Goal: Information Seeking & Learning: Check status

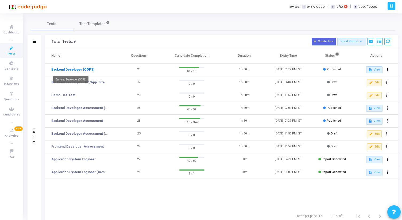
click at [74, 69] on link "Backend Developer (OOPS)" at bounding box center [72, 69] width 43 height 5
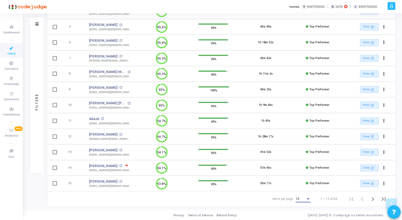
click at [303, 200] on div "15" at bounding box center [301, 199] width 10 height 4
click at [303, 194] on span "50" at bounding box center [303, 196] width 15 height 10
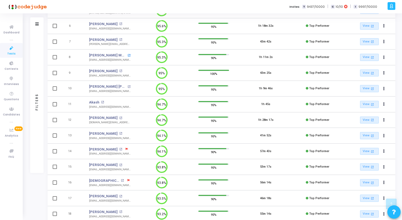
click at [128, 54] on mat-icon "open_in_new" at bounding box center [129, 55] width 3 height 3
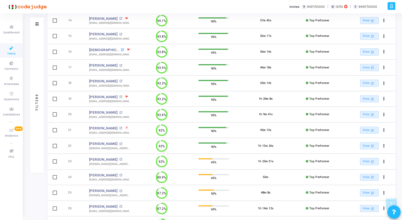
click at [121, 51] on mat-icon "open_in_new" at bounding box center [122, 49] width 3 height 3
click at [122, 143] on mat-icon "open_in_new" at bounding box center [120, 144] width 3 height 3
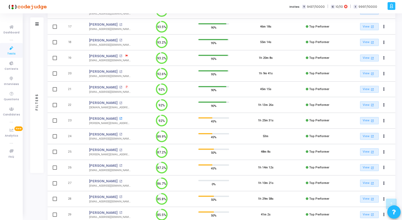
click at [119, 119] on mat-icon "open_in_new" at bounding box center [120, 118] width 3 height 3
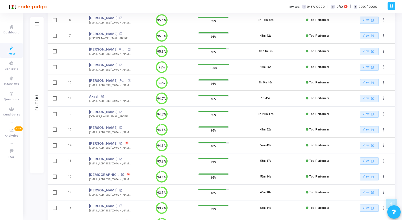
scroll to position [351, 0]
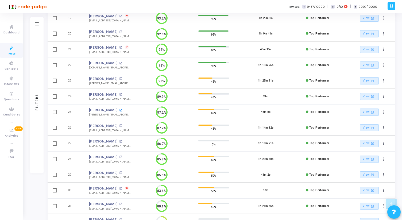
click at [119, 109] on mat-icon "open_in_new" at bounding box center [120, 110] width 3 height 3
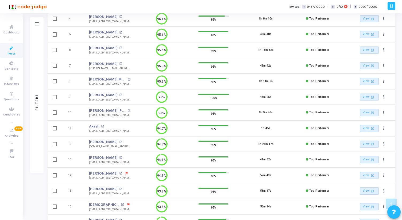
scroll to position [0, 0]
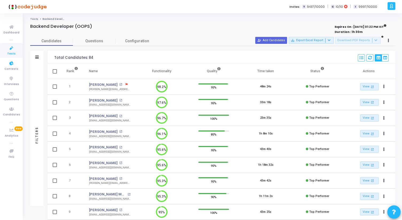
click at [13, 54] on span "Tests" at bounding box center [11, 54] width 8 height 5
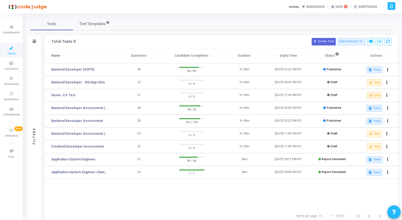
drag, startPoint x: 176, startPoint y: 55, endPoint x: 209, endPoint y: 55, distance: 32.6
click at [209, 55] on th "Candidate Completion" at bounding box center [192, 55] width 62 height 15
click at [192, 32] on div "Tests Test Templates Filters Filters Test Name: search Status Draft Published E…" at bounding box center [213, 120] width 366 height 206
drag, startPoint x: 132, startPoint y: 55, endPoint x: 209, endPoint y: 55, distance: 76.3
click at [209, 55] on tr "Name Questions Candidate Completion Duration Expiry Time Status Actions" at bounding box center [221, 55] width 353 height 15
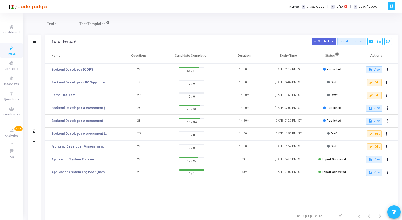
click at [209, 55] on th "Candidate Completion" at bounding box center [192, 55] width 62 height 15
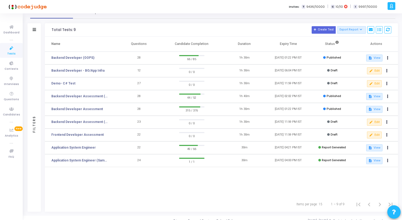
scroll to position [15, 0]
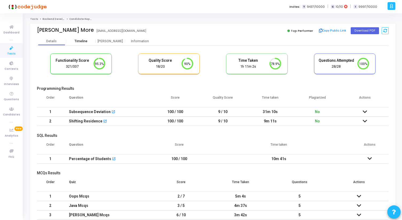
click at [79, 44] on div "Timeline" at bounding box center [80, 41] width 29 height 8
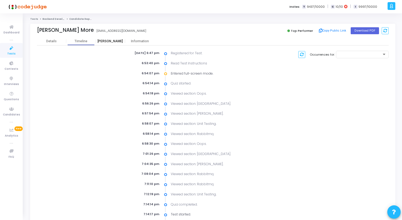
click at [114, 38] on div "[PERSON_NAME]" at bounding box center [110, 41] width 29 height 8
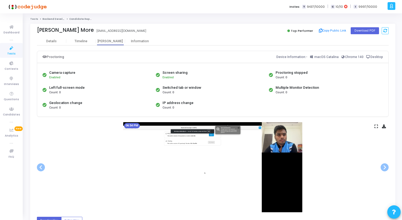
click at [376, 128] on icon at bounding box center [376, 126] width 3 height 3
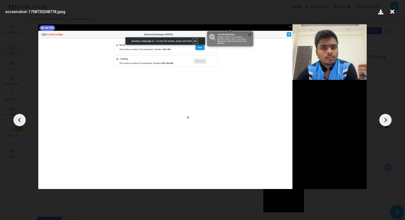
click at [383, 121] on icon at bounding box center [385, 120] width 8 height 8
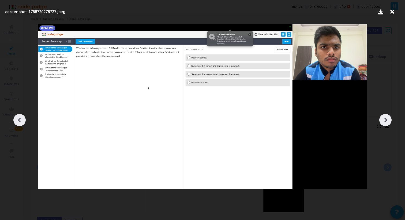
click at [383, 121] on icon at bounding box center [385, 120] width 8 height 8
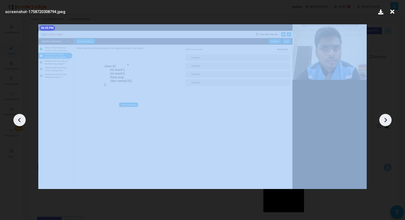
click at [383, 121] on icon at bounding box center [385, 120] width 8 height 8
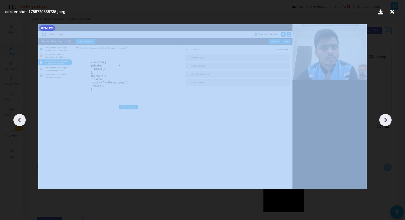
click at [383, 121] on icon at bounding box center [385, 120] width 8 height 8
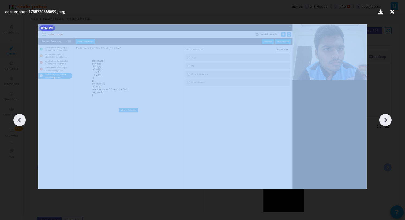
click at [383, 121] on icon at bounding box center [385, 120] width 8 height 8
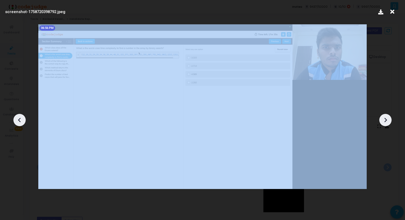
click at [383, 121] on icon at bounding box center [385, 120] width 8 height 8
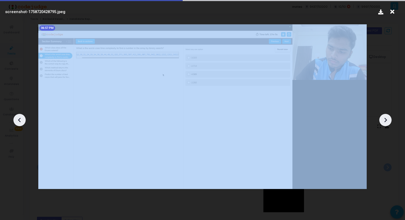
click at [383, 121] on icon at bounding box center [385, 120] width 8 height 8
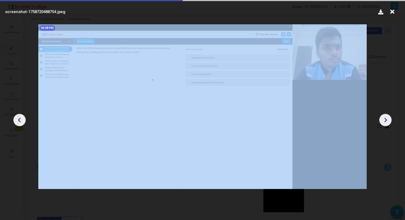
click at [383, 121] on icon at bounding box center [385, 120] width 8 height 8
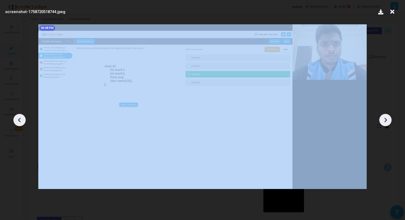
click at [383, 121] on icon at bounding box center [385, 120] width 8 height 8
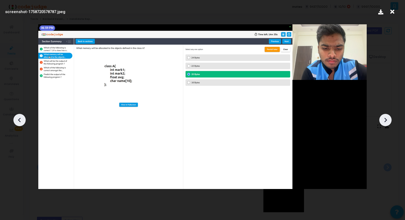
click at [383, 121] on icon at bounding box center [385, 120] width 8 height 8
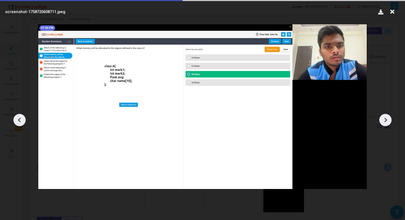
click at [383, 121] on icon at bounding box center [385, 120] width 8 height 8
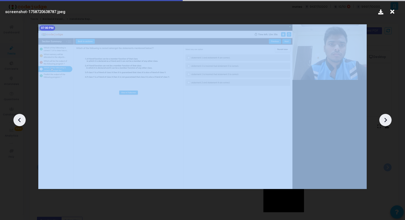
click at [383, 121] on icon at bounding box center [385, 120] width 8 height 8
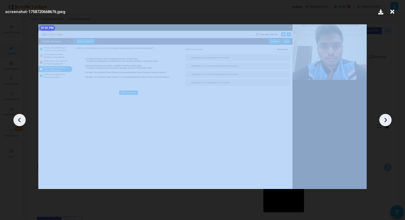
click at [383, 121] on icon at bounding box center [385, 120] width 8 height 8
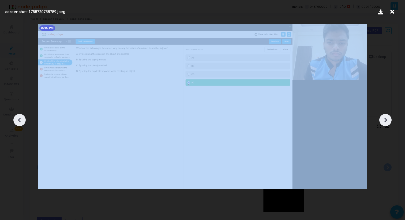
click at [383, 121] on icon at bounding box center [385, 120] width 8 height 8
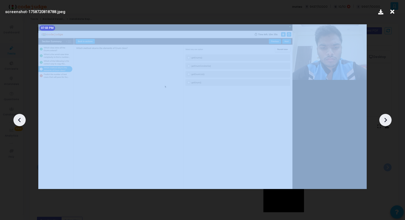
click at [383, 121] on icon at bounding box center [385, 120] width 8 height 8
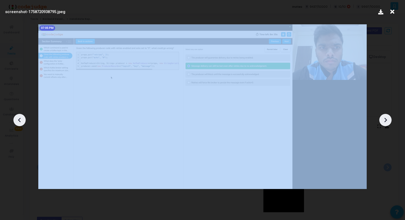
click at [383, 121] on icon at bounding box center [385, 120] width 8 height 8
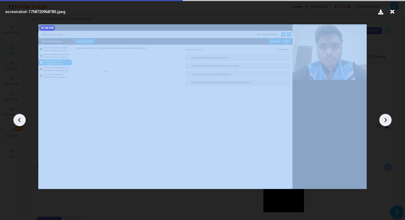
click at [383, 121] on icon at bounding box center [385, 120] width 8 height 8
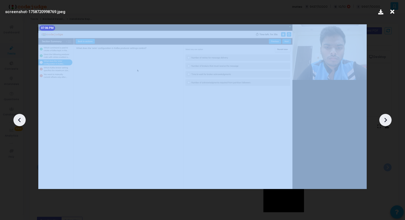
click at [383, 121] on icon at bounding box center [385, 120] width 8 height 8
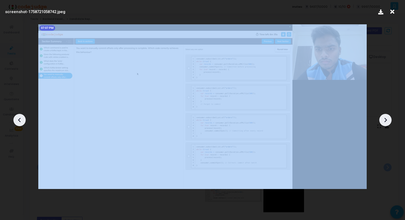
click at [383, 121] on icon at bounding box center [385, 120] width 8 height 8
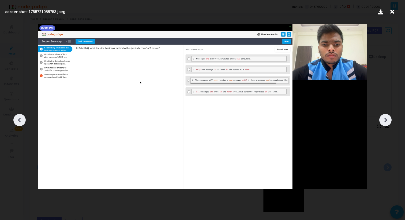
click at [383, 122] on icon at bounding box center [385, 120] width 8 height 8
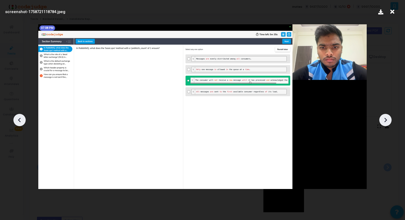
click at [383, 122] on icon at bounding box center [385, 120] width 8 height 8
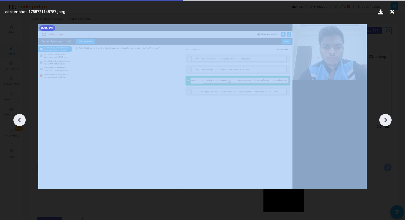
click at [383, 122] on icon at bounding box center [385, 120] width 8 height 8
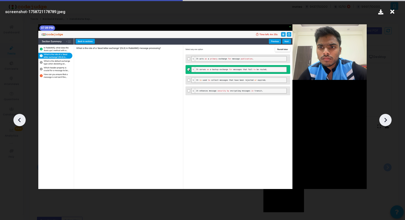
click at [383, 122] on icon at bounding box center [385, 120] width 8 height 8
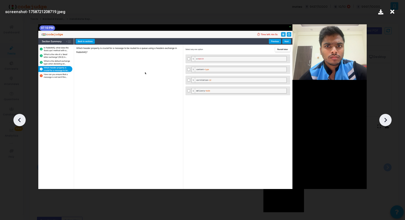
click at [383, 123] on icon at bounding box center [385, 120] width 8 height 8
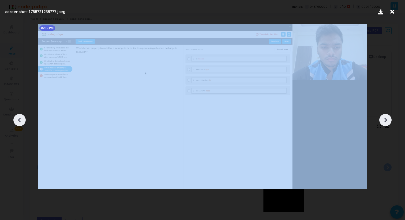
click at [383, 123] on icon at bounding box center [385, 120] width 8 height 8
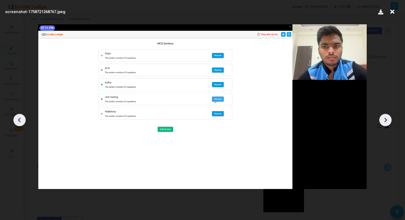
click at [383, 123] on icon at bounding box center [385, 120] width 8 height 8
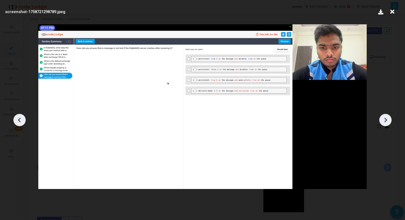
click at [383, 123] on icon at bounding box center [385, 120] width 8 height 8
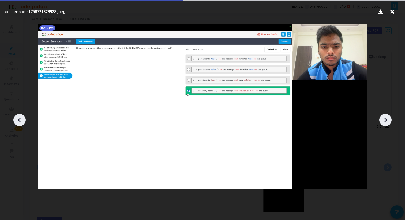
click at [383, 124] on icon at bounding box center [385, 120] width 8 height 8
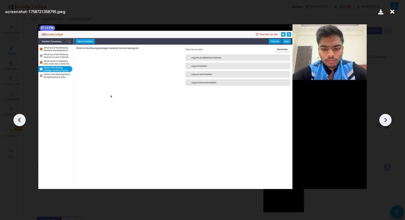
click at [383, 124] on div at bounding box center [385, 120] width 12 height 12
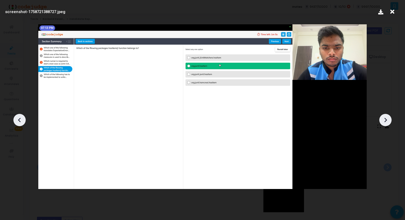
click at [383, 124] on div at bounding box center [385, 120] width 12 height 12
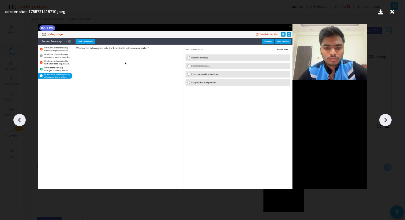
click at [383, 125] on div at bounding box center [385, 120] width 12 height 12
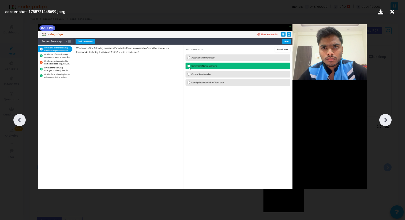
click at [383, 125] on div at bounding box center [385, 120] width 12 height 12
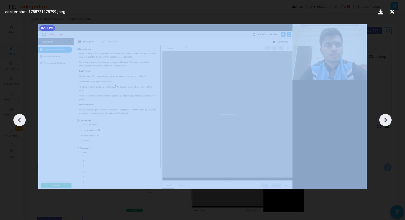
click at [383, 125] on div at bounding box center [385, 120] width 12 height 12
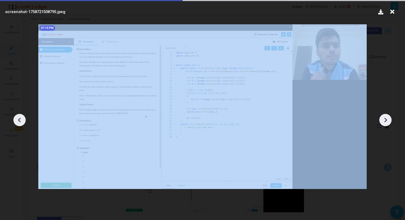
click at [383, 125] on div at bounding box center [385, 120] width 12 height 12
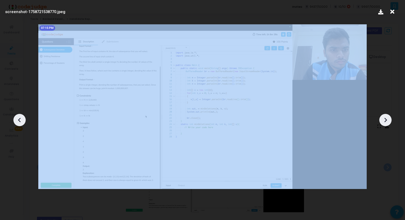
click at [383, 125] on div at bounding box center [385, 120] width 12 height 12
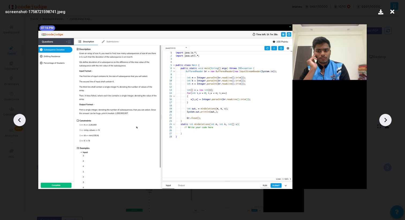
click at [384, 125] on div at bounding box center [385, 120] width 12 height 12
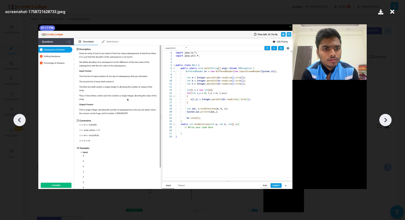
click at [384, 125] on div at bounding box center [385, 120] width 12 height 12
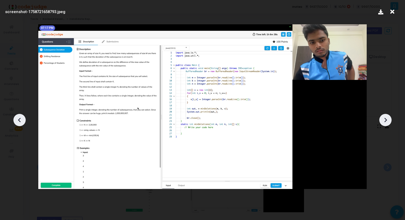
click at [384, 125] on div at bounding box center [385, 120] width 12 height 12
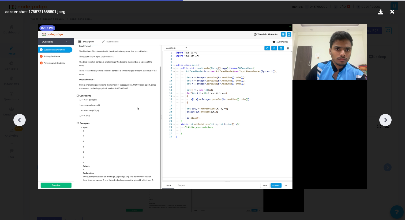
click at [384, 126] on div at bounding box center [385, 120] width 12 height 12
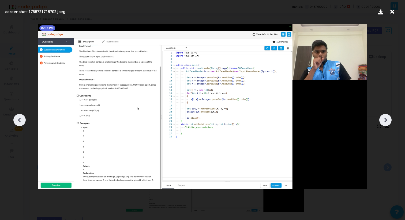
click at [384, 126] on div at bounding box center [202, 118] width 405 height 204
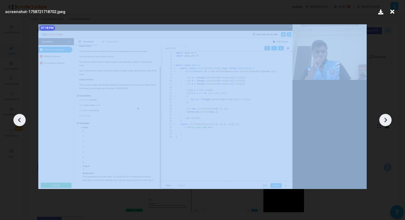
click at [384, 126] on div at bounding box center [202, 118] width 405 height 204
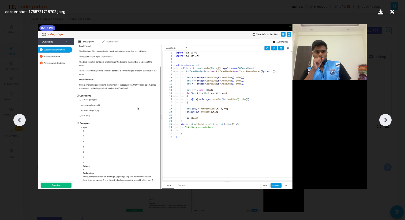
click at [384, 119] on icon at bounding box center [385, 120] width 8 height 8
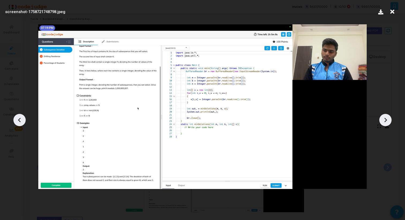
click at [384, 120] on icon at bounding box center [385, 120] width 8 height 8
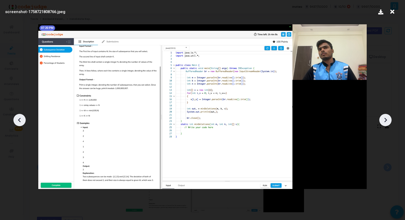
click at [384, 120] on icon at bounding box center [385, 120] width 8 height 8
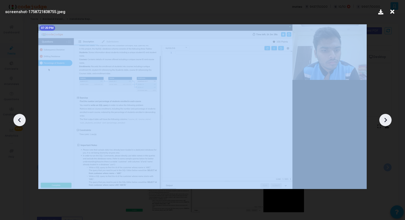
click at [384, 120] on icon at bounding box center [385, 120] width 8 height 8
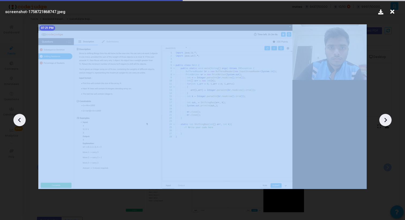
click at [384, 120] on icon at bounding box center [385, 120] width 8 height 8
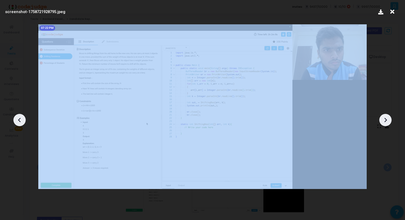
click at [384, 120] on icon at bounding box center [385, 120] width 8 height 8
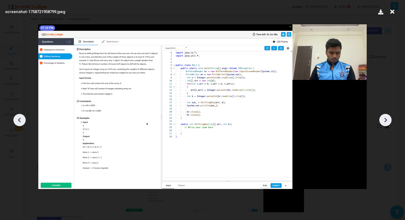
click at [384, 120] on icon at bounding box center [385, 120] width 8 height 8
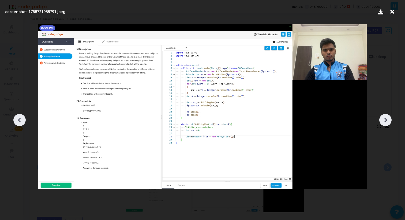
click at [384, 120] on icon at bounding box center [385, 120] width 8 height 8
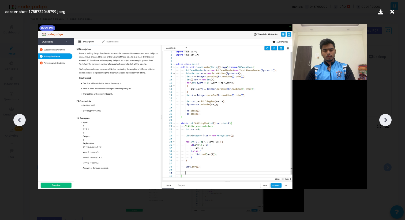
click at [384, 120] on icon at bounding box center [385, 120] width 8 height 8
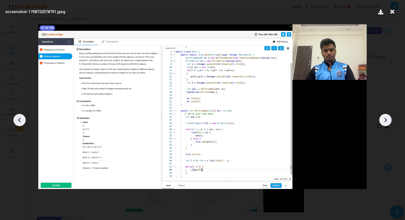
click at [384, 120] on icon at bounding box center [385, 120] width 8 height 8
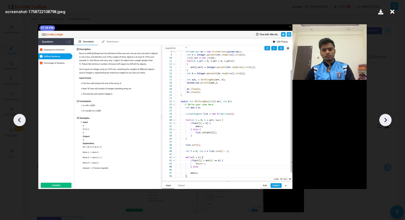
click at [384, 120] on icon at bounding box center [385, 120] width 8 height 8
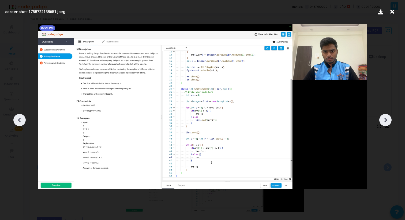
click at [384, 120] on icon at bounding box center [385, 120] width 8 height 8
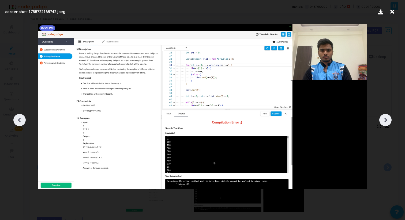
click at [384, 120] on icon at bounding box center [385, 120] width 8 height 8
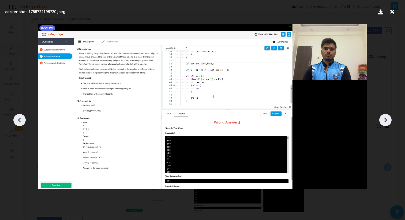
click at [384, 120] on icon at bounding box center [385, 120] width 8 height 8
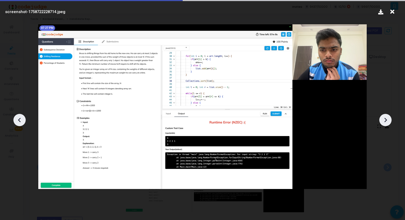
click at [385, 120] on icon at bounding box center [385, 120] width 8 height 8
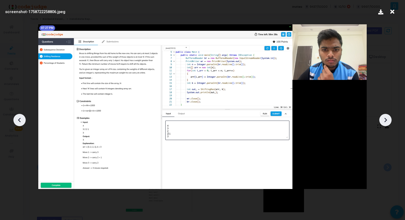
click at [385, 121] on icon at bounding box center [385, 120] width 3 height 5
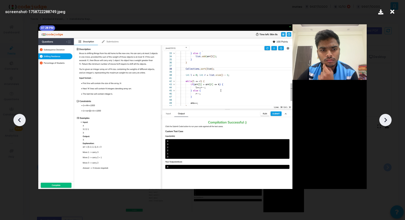
click at [386, 121] on icon at bounding box center [385, 120] width 8 height 8
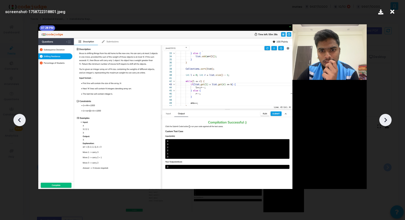
click at [386, 121] on icon at bounding box center [385, 120] width 8 height 8
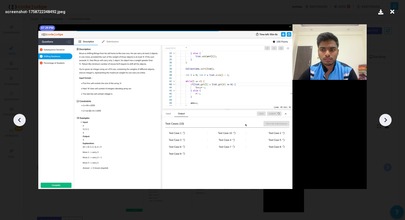
click at [386, 122] on icon at bounding box center [385, 120] width 8 height 8
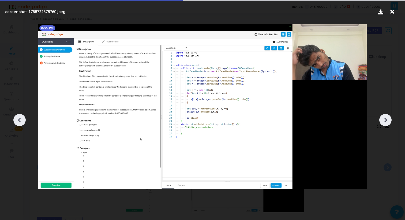
click at [386, 122] on icon at bounding box center [385, 120] width 8 height 8
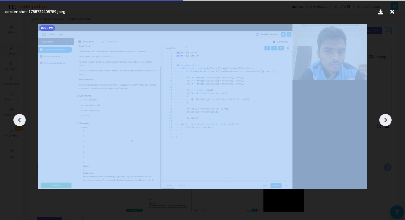
click at [386, 122] on icon at bounding box center [385, 120] width 8 height 8
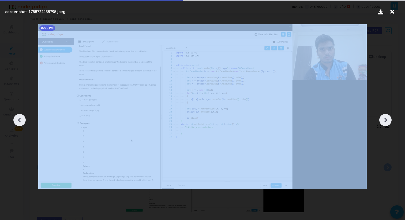
click at [386, 122] on icon at bounding box center [385, 120] width 8 height 8
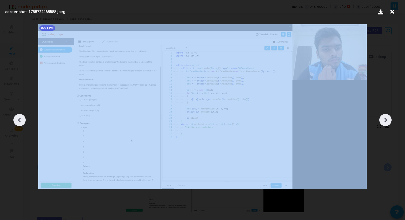
click at [386, 122] on icon at bounding box center [385, 120] width 8 height 8
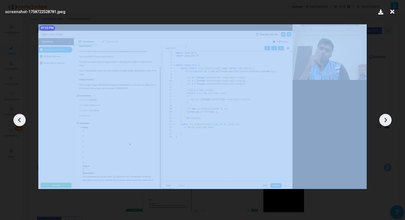
click at [386, 122] on icon at bounding box center [385, 120] width 8 height 8
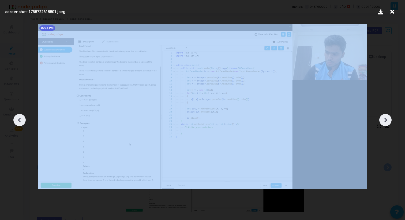
click at [386, 122] on icon at bounding box center [385, 120] width 8 height 8
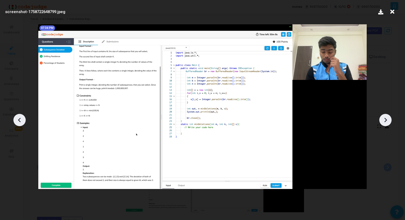
click at [386, 122] on icon at bounding box center [385, 120] width 8 height 8
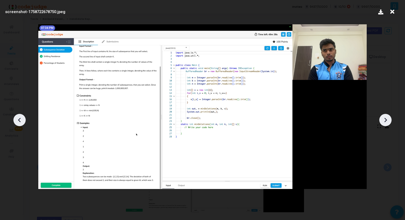
click at [386, 121] on icon at bounding box center [385, 120] width 8 height 8
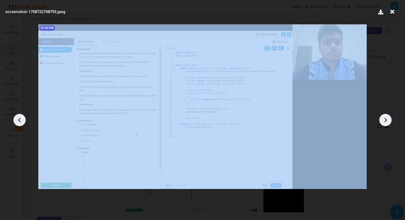
click at [386, 121] on icon at bounding box center [385, 120] width 8 height 8
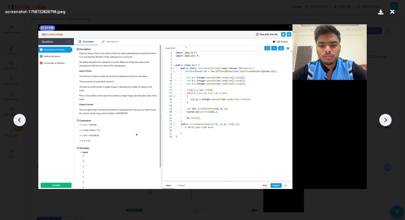
click at [386, 121] on icon at bounding box center [385, 120] width 8 height 8
click at [387, 121] on icon at bounding box center [385, 120] width 8 height 8
click at [387, 122] on icon at bounding box center [385, 120] width 8 height 8
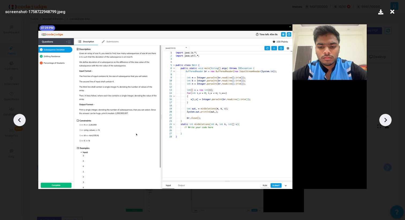
click at [387, 122] on icon at bounding box center [385, 120] width 8 height 8
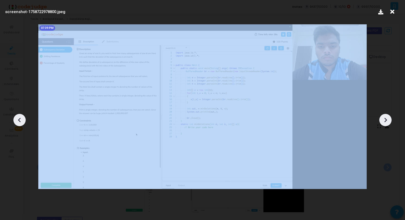
click at [387, 122] on icon at bounding box center [385, 120] width 8 height 8
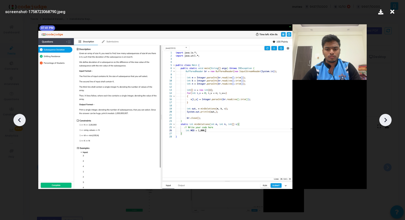
click at [387, 122] on icon at bounding box center [385, 120] width 8 height 8
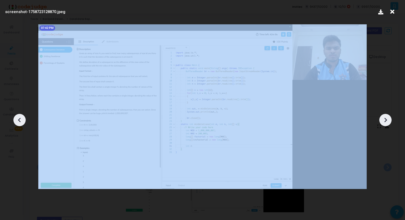
click at [387, 122] on icon at bounding box center [385, 120] width 8 height 8
click at [387, 123] on icon at bounding box center [385, 120] width 8 height 8
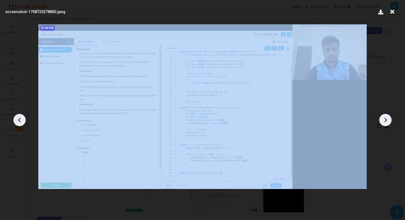
click at [387, 123] on icon at bounding box center [385, 120] width 8 height 8
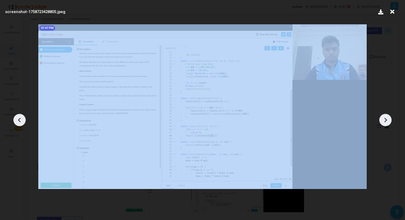
click at [387, 123] on icon at bounding box center [385, 120] width 8 height 8
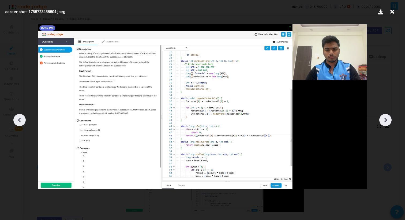
click at [389, 11] on icon at bounding box center [392, 12] width 8 height 10
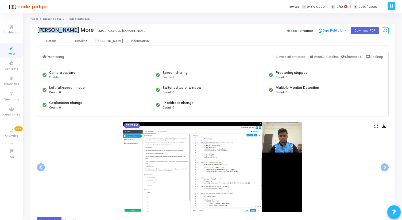
drag, startPoint x: 36, startPoint y: 29, endPoint x: 75, endPoint y: 33, distance: 40.0
click at [75, 33] on div "Shubham More Shubham More shubhammorewai513@gmail.com Top Performer Copy Public…" at bounding box center [213, 30] width 366 height 13
copy div "Shubham More"
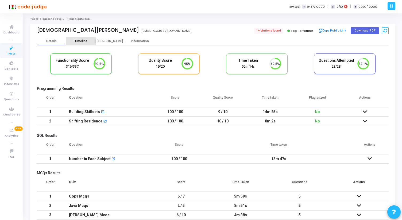
click at [84, 43] on div "Timeline" at bounding box center [81, 41] width 13 height 4
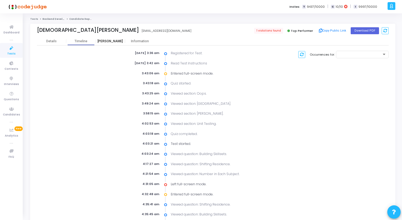
click at [107, 42] on div "[PERSON_NAME]" at bounding box center [110, 41] width 29 height 4
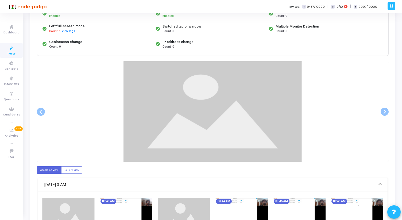
scroll to position [61, 0]
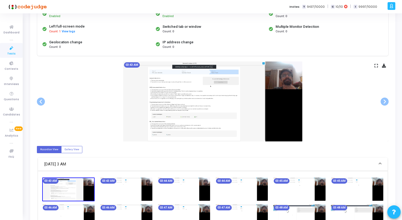
click at [377, 64] on icon at bounding box center [376, 65] width 3 height 3
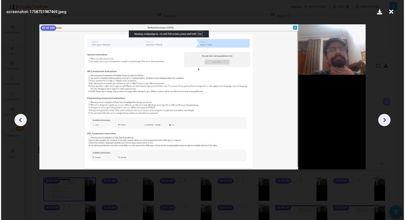
scroll to position [0, 0]
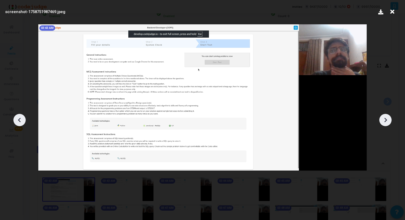
click at [380, 119] on div at bounding box center [385, 120] width 12 height 12
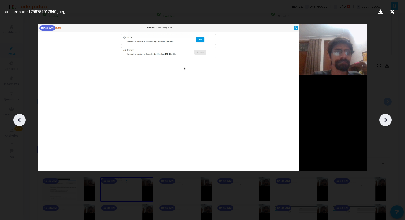
click at [380, 119] on div at bounding box center [385, 120] width 12 height 12
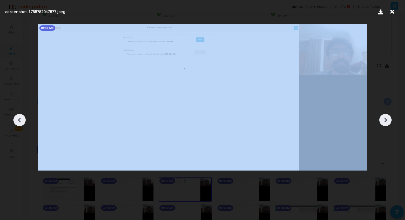
click at [380, 119] on div at bounding box center [385, 120] width 12 height 12
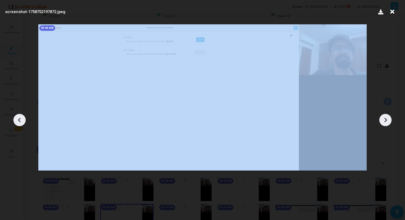
click at [380, 119] on div at bounding box center [385, 120] width 12 height 12
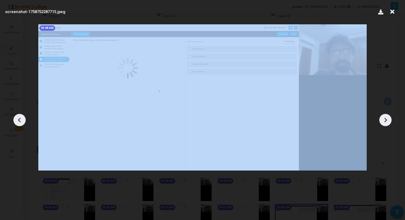
click at [380, 119] on div at bounding box center [385, 120] width 12 height 12
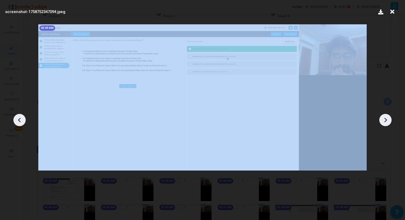
click at [380, 119] on div at bounding box center [385, 120] width 12 height 12
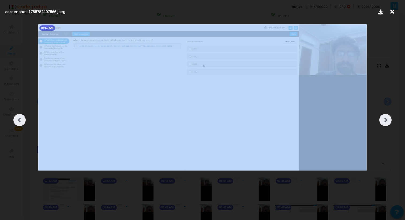
click at [380, 119] on div at bounding box center [385, 120] width 12 height 12
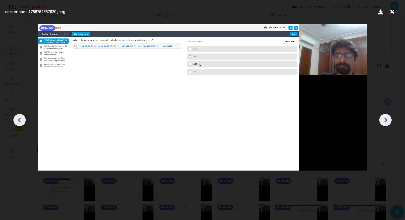
click at [380, 119] on div at bounding box center [385, 120] width 12 height 12
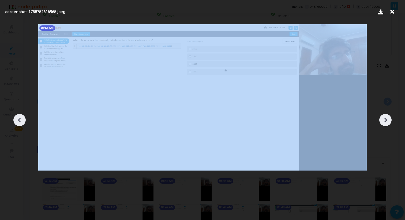
click at [380, 119] on div at bounding box center [385, 120] width 12 height 12
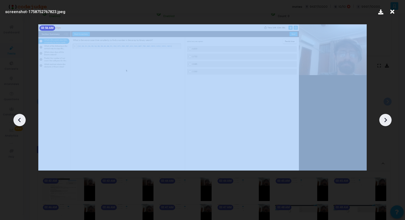
click at [380, 119] on div at bounding box center [385, 120] width 12 height 12
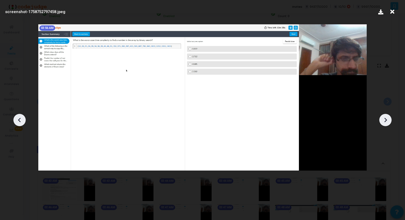
click at [380, 119] on div at bounding box center [385, 120] width 12 height 12
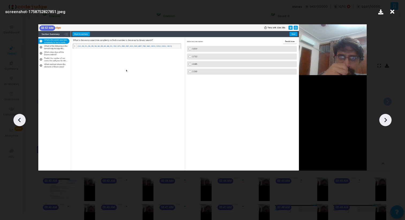
click at [380, 119] on div at bounding box center [385, 120] width 12 height 12
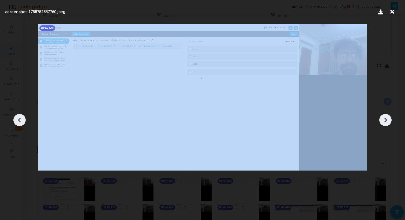
click at [380, 119] on div at bounding box center [385, 120] width 12 height 12
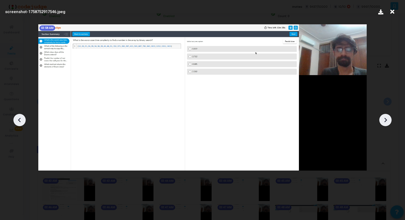
click at [18, 119] on icon at bounding box center [20, 120] width 8 height 8
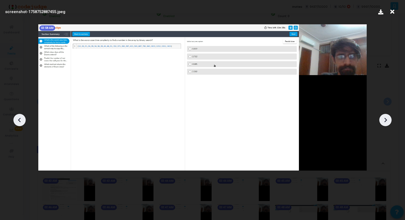
click at [390, 119] on div at bounding box center [385, 120] width 12 height 12
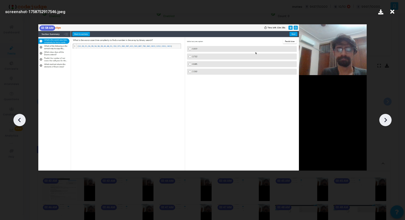
click at [390, 119] on div at bounding box center [385, 120] width 12 height 12
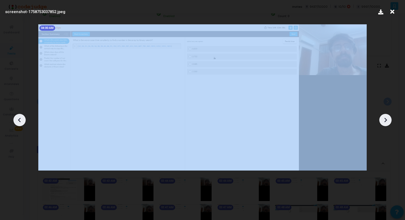
click at [390, 119] on div at bounding box center [385, 120] width 12 height 12
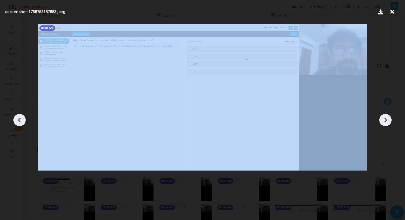
click at [390, 119] on div at bounding box center [385, 120] width 12 height 12
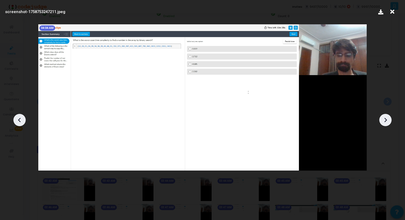
click at [390, 119] on div at bounding box center [385, 120] width 12 height 12
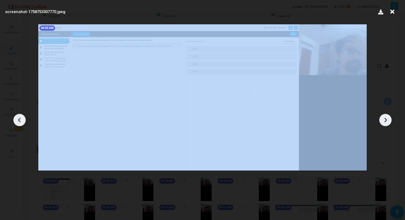
click at [390, 119] on div at bounding box center [385, 120] width 12 height 12
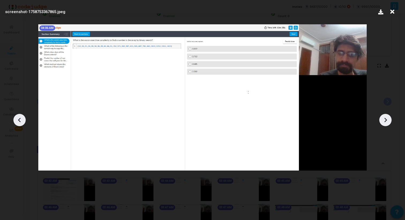
click at [390, 119] on div at bounding box center [385, 120] width 12 height 12
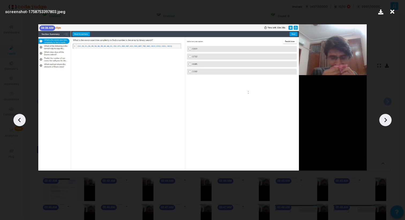
click at [390, 119] on div at bounding box center [385, 120] width 12 height 12
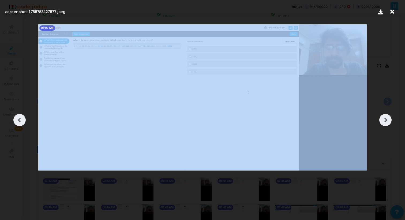
click at [390, 119] on div at bounding box center [385, 120] width 12 height 12
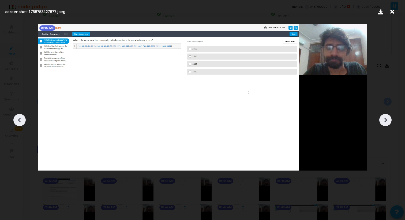
click at [386, 123] on icon at bounding box center [385, 120] width 8 height 8
click at [381, 118] on icon at bounding box center [385, 120] width 8 height 8
click at [385, 120] on icon at bounding box center [385, 120] width 3 height 5
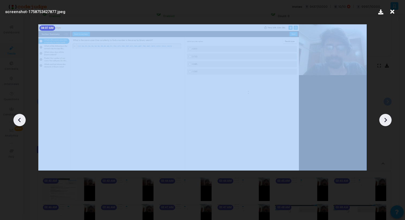
click at [385, 120] on icon at bounding box center [385, 120] width 3 height 5
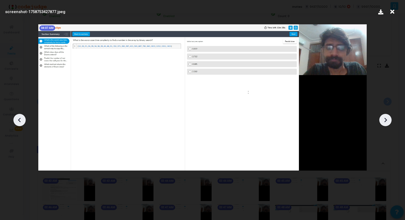
click at [392, 11] on icon at bounding box center [392, 12] width 8 height 10
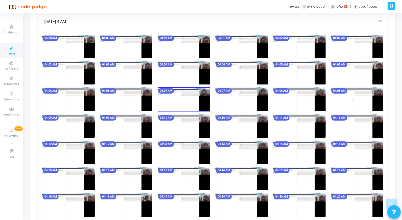
scroll to position [589, 0]
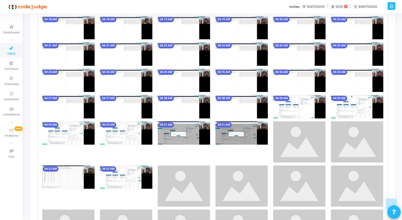
click at [283, 107] on div "04:00 AM 04:00 AM 04:01 AM 04:01 AM 04:02 AM 04:02 AM 04:03 AM 04:03 AM 04:04 A…" at bounding box center [213, 78] width 347 height 440
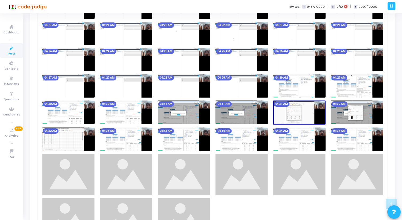
click at [285, 86] on img at bounding box center [299, 85] width 52 height 23
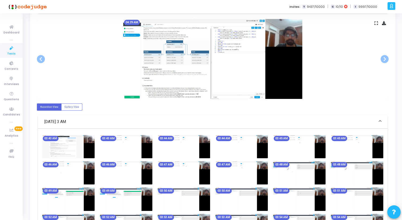
scroll to position [0, 0]
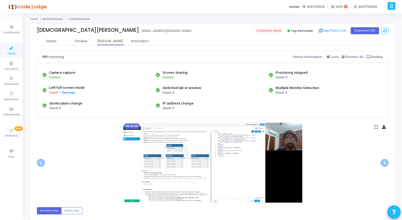
click at [376, 125] on icon at bounding box center [376, 126] width 3 height 3
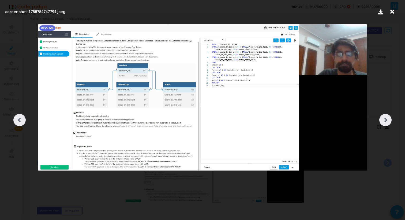
click at [383, 119] on icon at bounding box center [385, 120] width 8 height 8
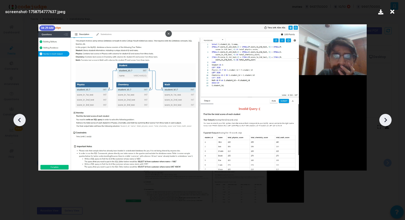
click at [383, 119] on icon at bounding box center [385, 120] width 8 height 8
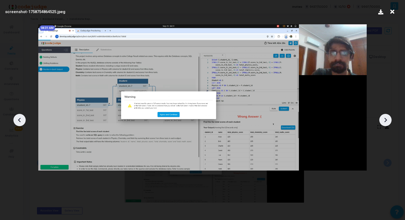
click at [383, 119] on icon at bounding box center [385, 120] width 8 height 8
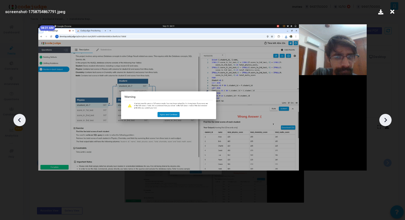
click at [383, 119] on icon at bounding box center [385, 120] width 8 height 8
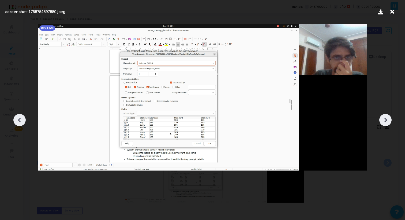
click at [383, 119] on icon at bounding box center [385, 120] width 8 height 8
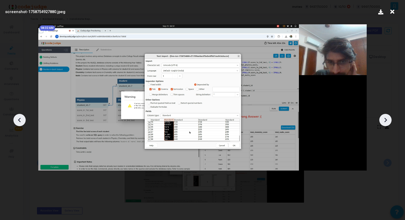
click at [383, 119] on icon at bounding box center [385, 120] width 8 height 8
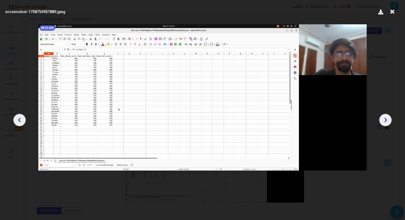
click at [18, 123] on icon at bounding box center [20, 120] width 8 height 8
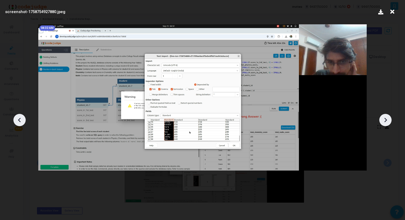
click at [387, 118] on icon at bounding box center [385, 120] width 8 height 8
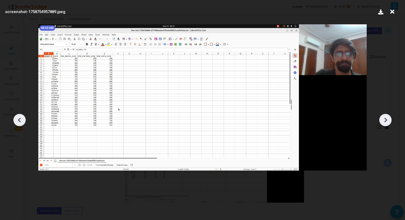
click at [387, 118] on icon at bounding box center [385, 120] width 8 height 8
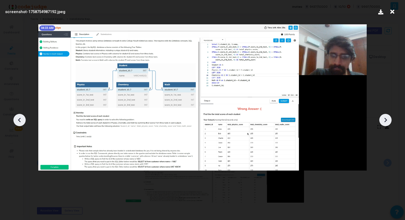
click at [387, 118] on icon at bounding box center [385, 120] width 8 height 8
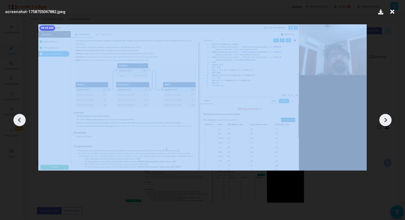
click at [387, 118] on icon at bounding box center [385, 120] width 8 height 8
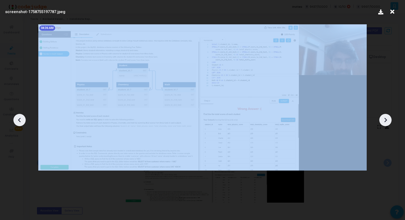
click at [387, 118] on icon at bounding box center [385, 120] width 8 height 8
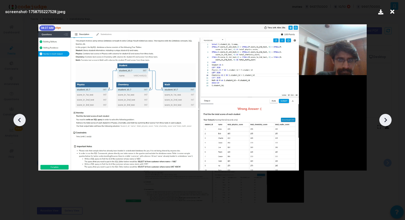
click at [394, 13] on icon at bounding box center [392, 12] width 8 height 10
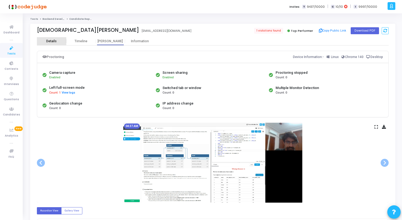
click at [52, 41] on div "Details" at bounding box center [51, 41] width 10 height 4
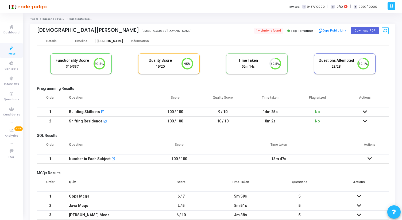
click at [111, 40] on div "[PERSON_NAME]" at bounding box center [110, 41] width 29 height 4
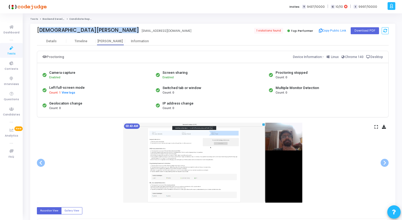
drag, startPoint x: 38, startPoint y: 29, endPoint x: 85, endPoint y: 29, distance: 47.1
click at [85, 29] on div "Shivam Sachdeva Shivam Sachdeva shivambest10@gmail.com" at bounding box center [123, 31] width 173 height 8
copy div "Shivam Sachdeva"
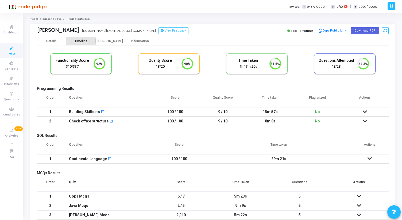
click at [82, 40] on div "Timeline" at bounding box center [81, 41] width 13 height 4
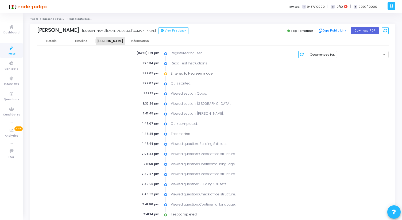
click at [107, 39] on div "[PERSON_NAME]" at bounding box center [110, 41] width 29 height 4
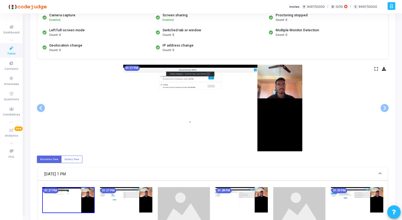
scroll to position [58, 0]
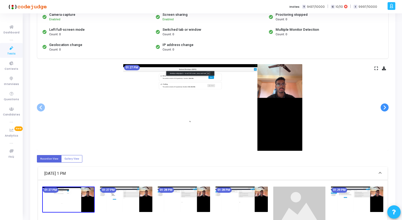
click at [385, 106] on span at bounding box center [385, 108] width 8 height 8
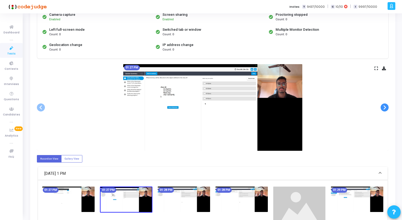
click at [385, 106] on span at bounding box center [385, 108] width 8 height 8
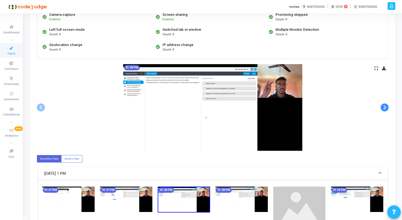
click at [385, 106] on span at bounding box center [385, 108] width 8 height 8
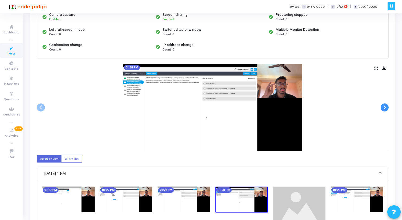
click at [385, 106] on span at bounding box center [385, 108] width 8 height 8
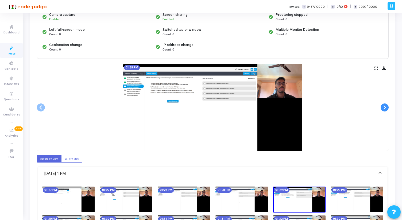
click at [385, 106] on span at bounding box center [385, 108] width 8 height 8
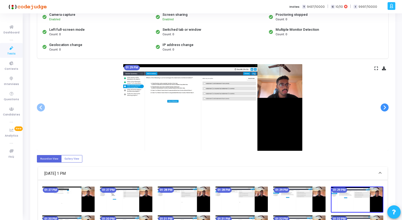
click at [385, 106] on span at bounding box center [385, 108] width 8 height 8
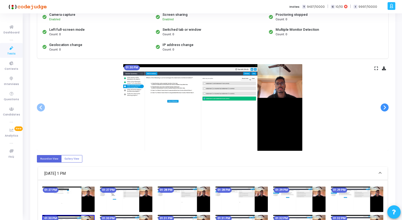
click at [385, 106] on span at bounding box center [385, 108] width 8 height 8
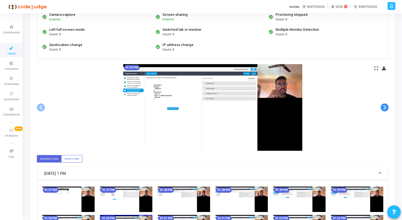
click at [385, 106] on span at bounding box center [385, 108] width 8 height 8
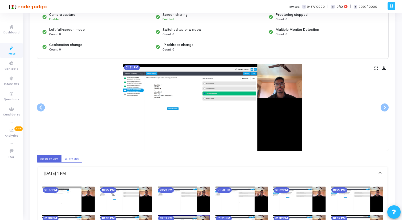
click at [375, 68] on icon at bounding box center [376, 68] width 3 height 3
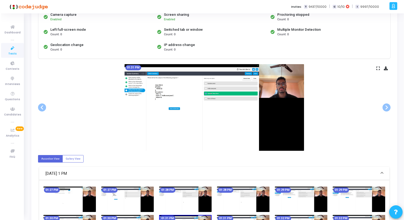
scroll to position [0, 0]
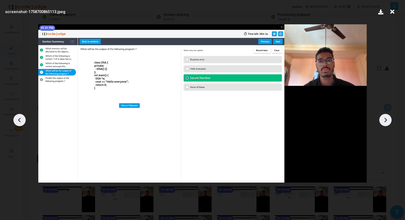
click at [384, 121] on icon at bounding box center [385, 120] width 3 height 5
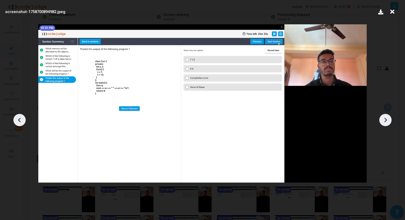
click at [384, 121] on icon at bounding box center [385, 120] width 3 height 5
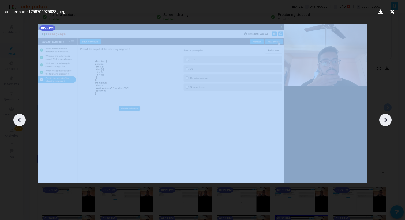
click at [384, 121] on icon at bounding box center [385, 120] width 3 height 5
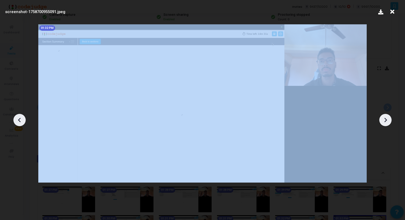
click at [384, 121] on icon at bounding box center [385, 120] width 3 height 5
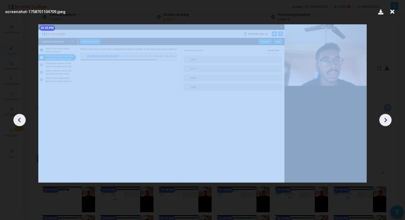
click at [384, 121] on icon at bounding box center [385, 120] width 3 height 5
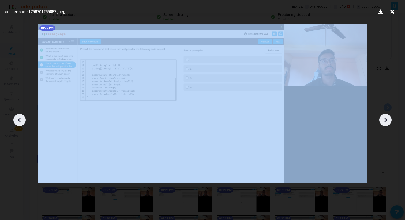
click at [384, 121] on icon at bounding box center [385, 120] width 3 height 5
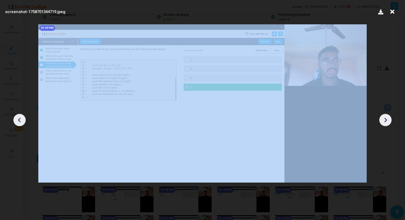
click at [384, 121] on icon at bounding box center [385, 120] width 3 height 5
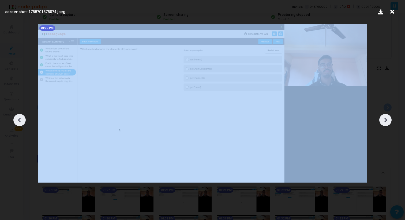
click at [384, 121] on icon at bounding box center [385, 120] width 3 height 5
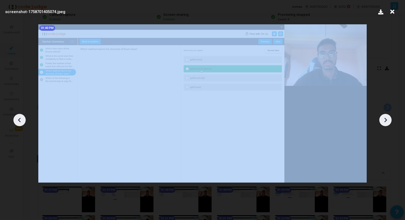
click at [384, 121] on icon at bounding box center [385, 120] width 3 height 5
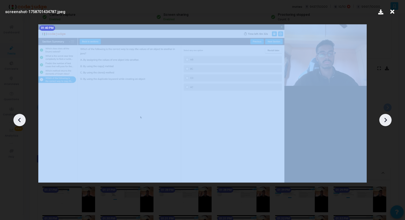
click at [384, 121] on icon at bounding box center [385, 120] width 3 height 5
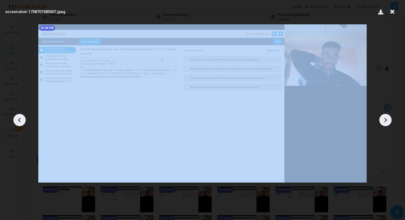
click at [384, 121] on icon at bounding box center [385, 120] width 3 height 5
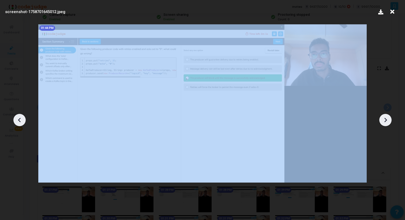
click at [384, 121] on icon at bounding box center [385, 120] width 3 height 5
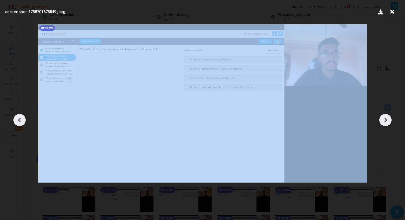
click at [384, 121] on icon at bounding box center [385, 120] width 3 height 5
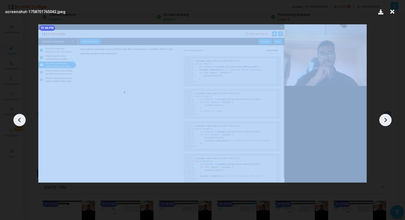
click at [384, 121] on icon at bounding box center [385, 120] width 3 height 5
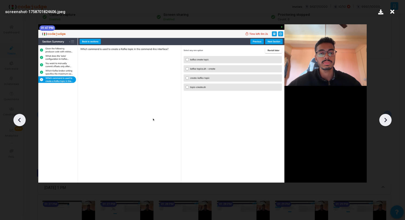
click at [394, 9] on icon at bounding box center [392, 12] width 8 height 10
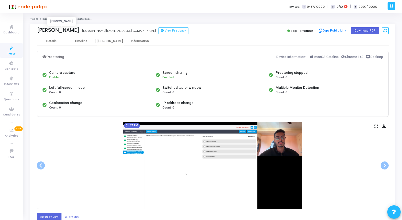
drag, startPoint x: 34, startPoint y: 32, endPoint x: 90, endPoint y: 33, distance: 56.7
click at [90, 33] on div "Prathamesh Manjare Prathamesh Manjare pramanjare06.pm@gmail.com View Feedback T…" at bounding box center [213, 30] width 366 height 13
copy div "Prathamesh Manjare"
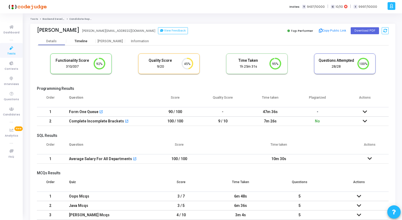
click at [85, 40] on div "Timeline" at bounding box center [81, 41] width 13 height 4
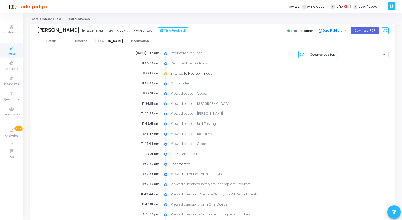
click at [120, 40] on div "[PERSON_NAME]" at bounding box center [110, 41] width 29 height 4
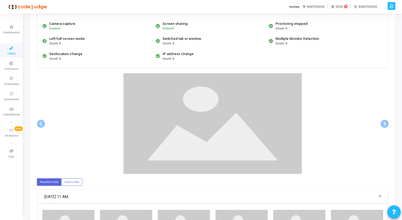
scroll to position [55, 0]
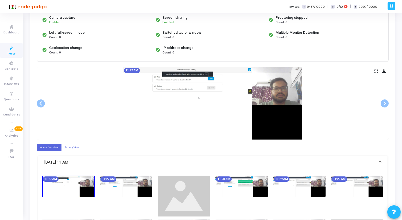
click at [376, 71] on icon at bounding box center [376, 71] width 3 height 3
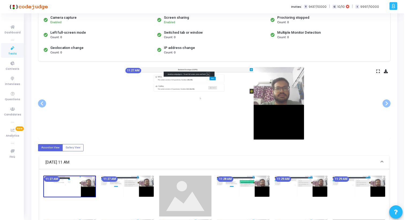
scroll to position [0, 0]
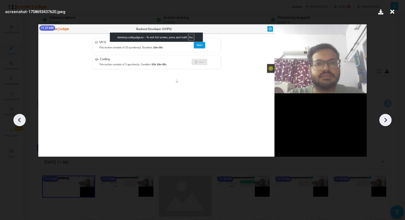
click at [384, 119] on icon at bounding box center [385, 120] width 8 height 8
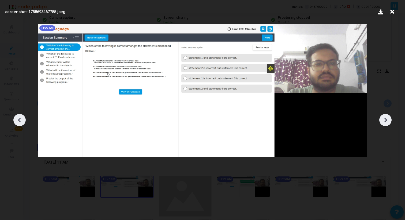
click at [384, 119] on icon at bounding box center [385, 120] width 8 height 8
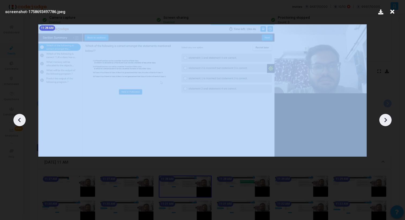
click at [384, 119] on icon at bounding box center [385, 120] width 8 height 8
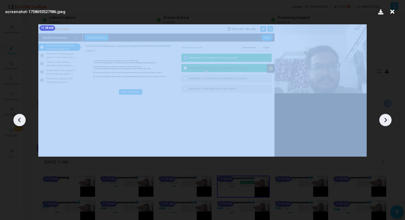
click at [384, 119] on icon at bounding box center [385, 120] width 8 height 8
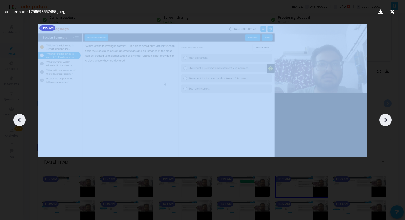
click at [384, 119] on icon at bounding box center [385, 120] width 8 height 8
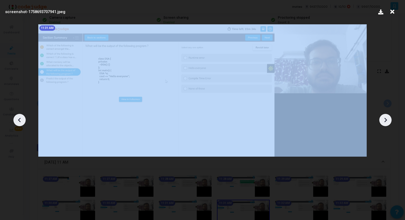
click at [384, 119] on icon at bounding box center [385, 120] width 8 height 8
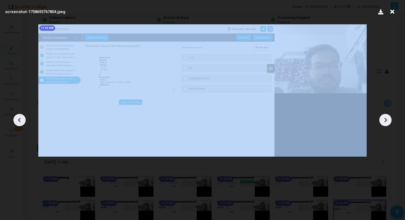
click at [384, 119] on icon at bounding box center [385, 120] width 8 height 8
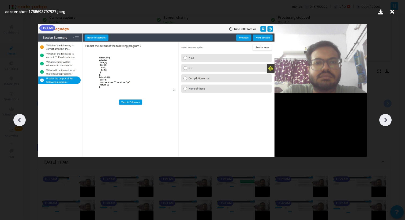
click at [385, 118] on icon at bounding box center [385, 120] width 3 height 5
click at [387, 120] on icon at bounding box center [385, 120] width 8 height 8
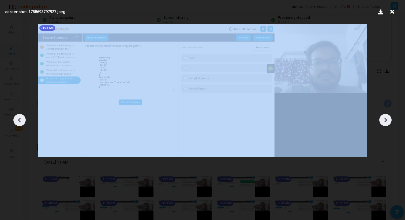
click at [387, 120] on icon at bounding box center [385, 120] width 8 height 8
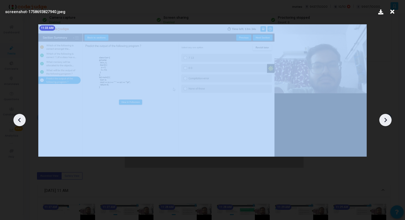
click at [387, 120] on icon at bounding box center [385, 120] width 8 height 8
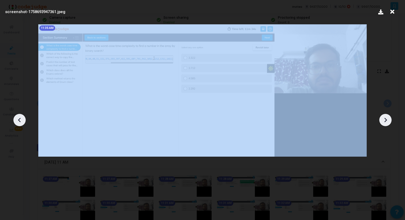
click at [387, 120] on icon at bounding box center [385, 120] width 8 height 8
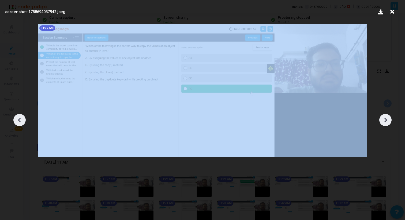
click at [387, 120] on icon at bounding box center [385, 120] width 8 height 8
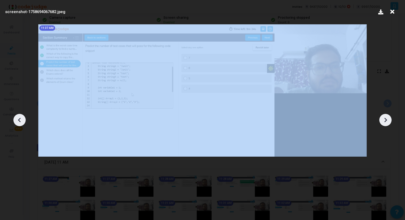
click at [387, 120] on icon at bounding box center [385, 120] width 8 height 8
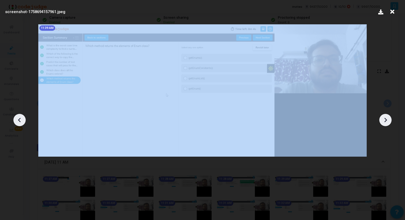
click at [387, 120] on icon at bounding box center [385, 120] width 8 height 8
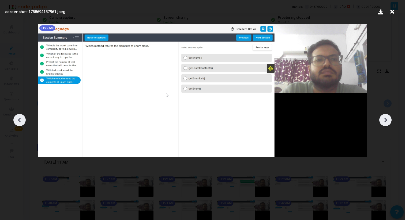
click at [387, 120] on icon at bounding box center [385, 120] width 8 height 8
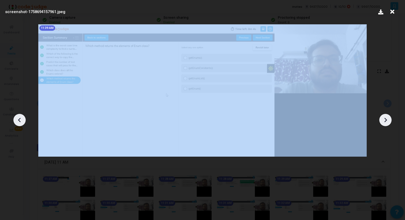
click at [387, 120] on icon at bounding box center [385, 120] width 8 height 8
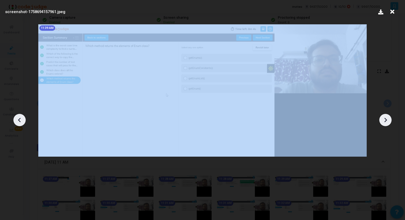
click at [387, 120] on icon at bounding box center [385, 120] width 8 height 8
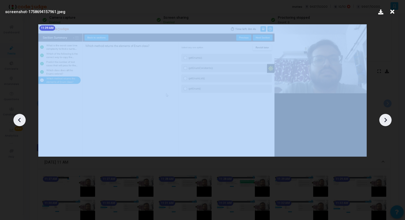
click at [387, 120] on icon at bounding box center [385, 120] width 8 height 8
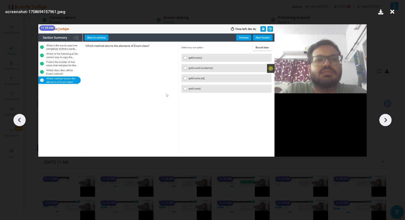
click at [386, 121] on icon at bounding box center [385, 120] width 8 height 8
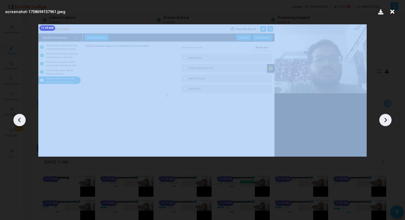
click at [386, 121] on icon at bounding box center [385, 120] width 8 height 8
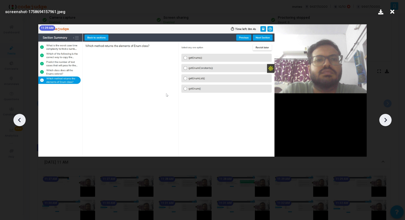
click at [393, 10] on icon at bounding box center [392, 12] width 8 height 10
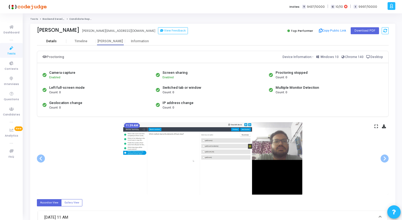
click at [50, 43] on div "Details" at bounding box center [51, 41] width 10 height 4
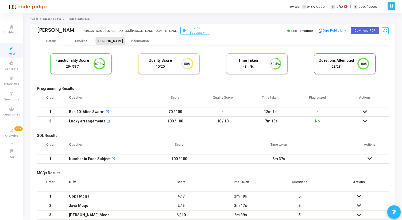
click at [110, 43] on div "[PERSON_NAME]" at bounding box center [110, 41] width 29 height 4
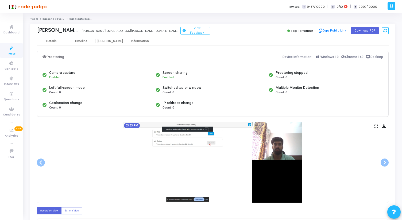
click at [375, 127] on icon at bounding box center [376, 126] width 3 height 3
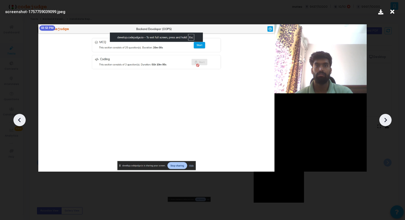
click at [388, 120] on icon at bounding box center [385, 120] width 8 height 8
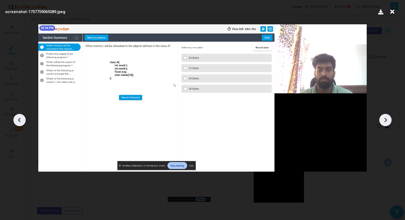
click at [388, 120] on icon at bounding box center [385, 120] width 8 height 8
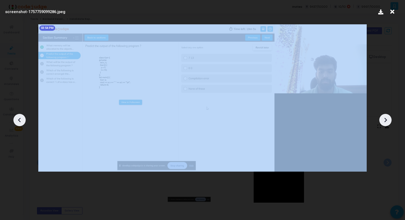
click at [388, 120] on icon at bounding box center [385, 120] width 8 height 8
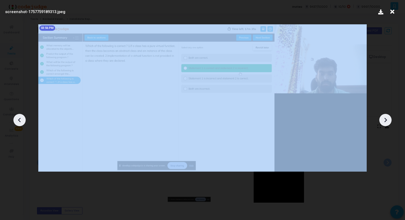
click at [388, 120] on icon at bounding box center [385, 120] width 8 height 8
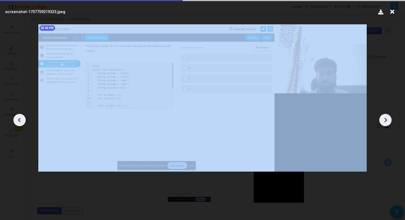
click at [388, 120] on icon at bounding box center [385, 120] width 8 height 8
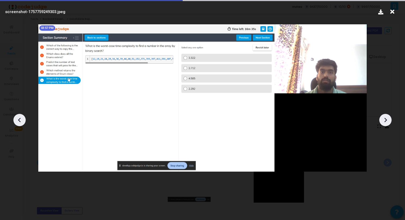
click at [388, 120] on icon at bounding box center [385, 120] width 8 height 8
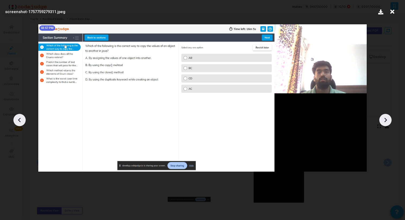
click at [388, 120] on icon at bounding box center [385, 120] width 8 height 8
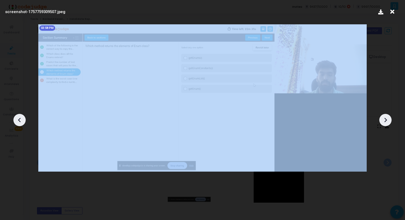
click at [388, 120] on icon at bounding box center [385, 120] width 8 height 8
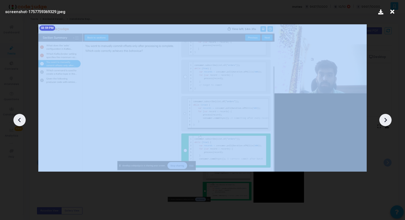
click at [388, 120] on icon at bounding box center [385, 120] width 8 height 8
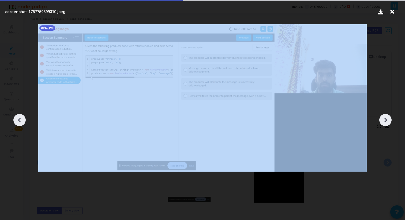
click at [388, 120] on icon at bounding box center [385, 120] width 8 height 8
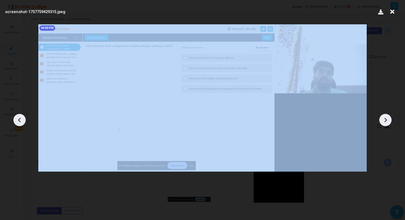
click at [388, 120] on icon at bounding box center [385, 120] width 8 height 8
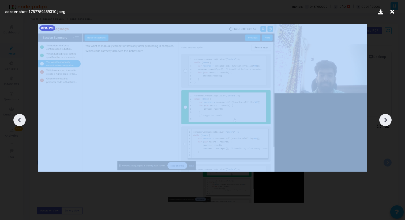
click at [388, 120] on icon at bounding box center [385, 120] width 8 height 8
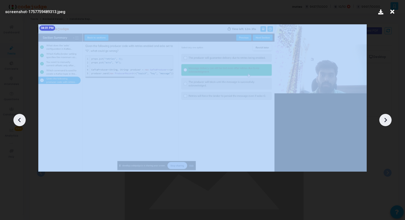
click at [388, 120] on icon at bounding box center [385, 120] width 8 height 8
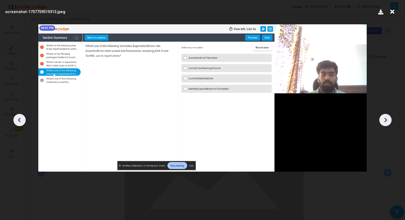
click at [383, 121] on icon at bounding box center [385, 120] width 8 height 8
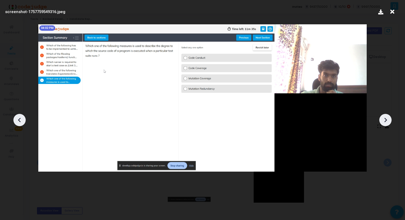
click at [383, 121] on icon at bounding box center [385, 120] width 8 height 8
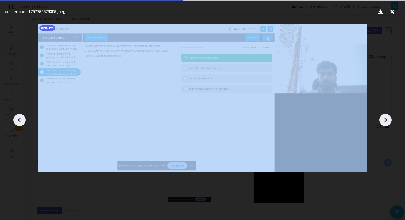
click at [383, 121] on icon at bounding box center [385, 120] width 8 height 8
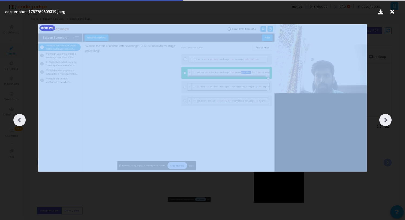
click at [383, 121] on icon at bounding box center [385, 120] width 8 height 8
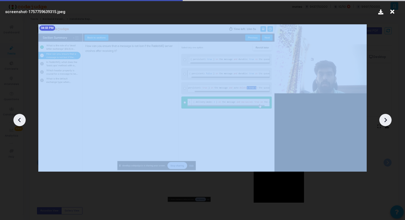
click at [383, 121] on icon at bounding box center [385, 120] width 8 height 8
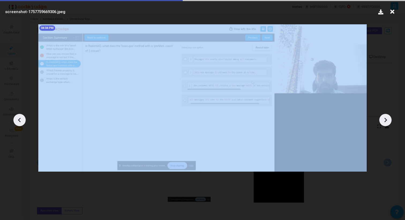
click at [383, 121] on icon at bounding box center [385, 120] width 8 height 8
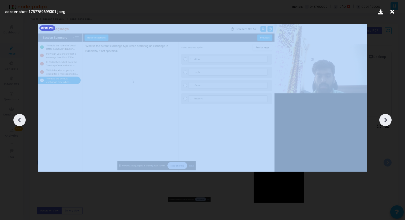
click at [383, 121] on icon at bounding box center [385, 120] width 8 height 8
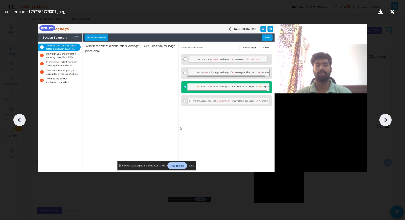
click at [383, 121] on icon at bounding box center [385, 120] width 8 height 8
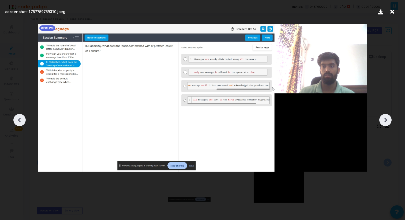
click at [383, 121] on icon at bounding box center [385, 120] width 8 height 8
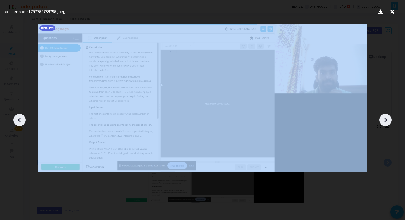
click at [383, 121] on icon at bounding box center [385, 120] width 8 height 8
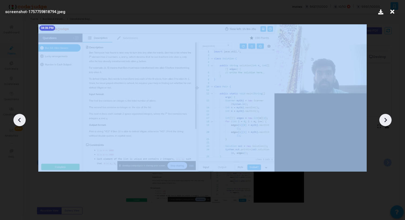
click at [383, 121] on icon at bounding box center [385, 120] width 8 height 8
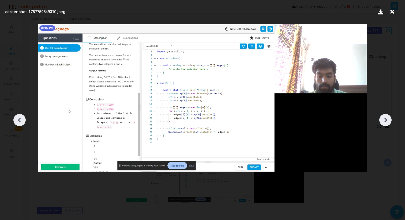
click at [383, 121] on icon at bounding box center [385, 120] width 8 height 8
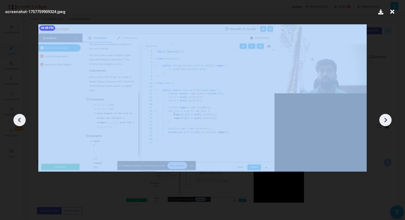
click at [383, 121] on icon at bounding box center [385, 120] width 8 height 8
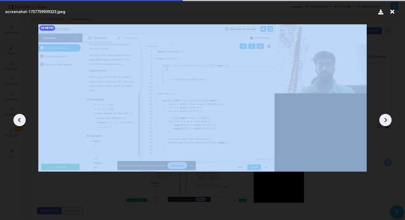
click at [383, 121] on icon at bounding box center [385, 120] width 8 height 8
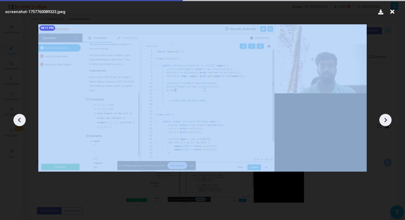
click at [383, 121] on icon at bounding box center [385, 120] width 8 height 8
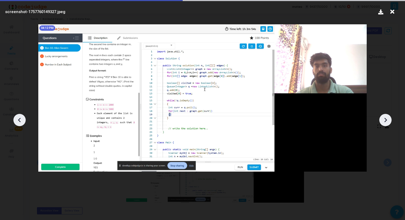
click at [383, 121] on icon at bounding box center [385, 120] width 8 height 8
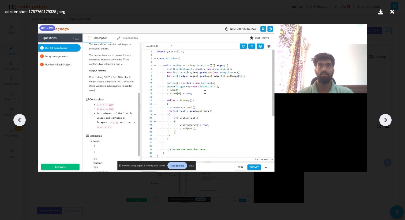
click at [383, 121] on icon at bounding box center [385, 120] width 8 height 8
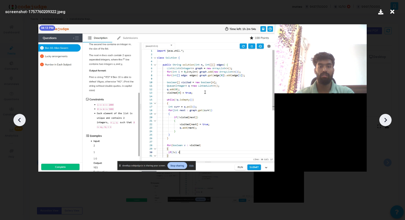
click at [383, 121] on icon at bounding box center [385, 120] width 8 height 8
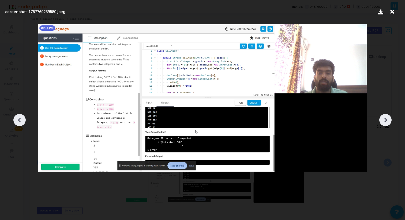
click at [383, 121] on icon at bounding box center [385, 120] width 8 height 8
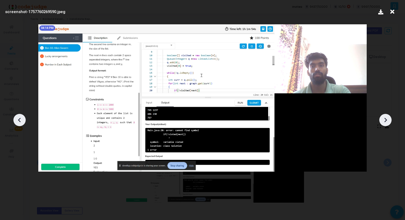
click at [383, 121] on icon at bounding box center [385, 120] width 8 height 8
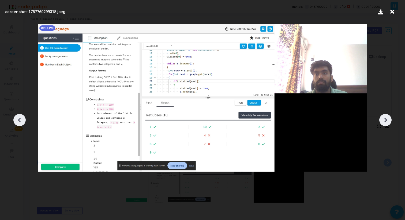
click at [383, 122] on icon at bounding box center [385, 120] width 8 height 8
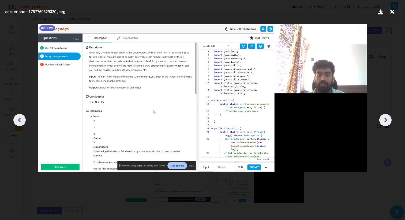
click at [383, 122] on icon at bounding box center [385, 120] width 8 height 8
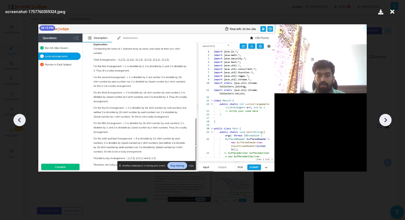
click at [383, 122] on icon at bounding box center [385, 120] width 8 height 8
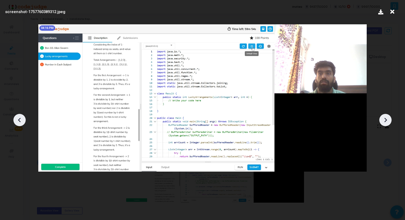
click at [383, 123] on icon at bounding box center [385, 120] width 8 height 8
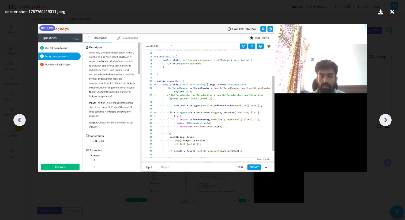
click at [383, 123] on icon at bounding box center [385, 120] width 8 height 8
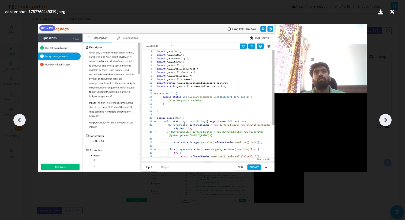
click at [383, 124] on icon at bounding box center [385, 120] width 8 height 8
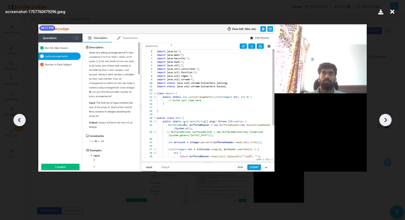
click at [383, 124] on icon at bounding box center [385, 120] width 8 height 8
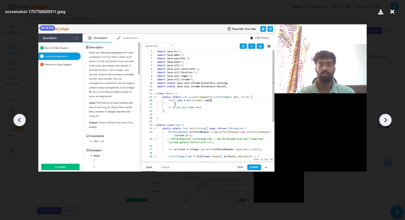
click at [20, 123] on icon at bounding box center [20, 120] width 8 height 8
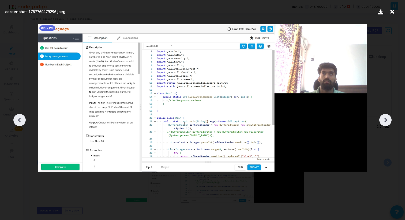
click at [20, 123] on icon at bounding box center [20, 120] width 8 height 8
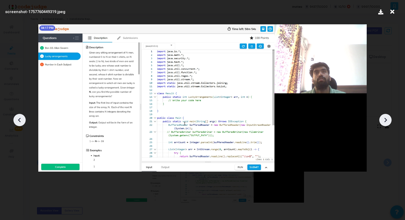
click at [20, 123] on icon at bounding box center [20, 120] width 8 height 8
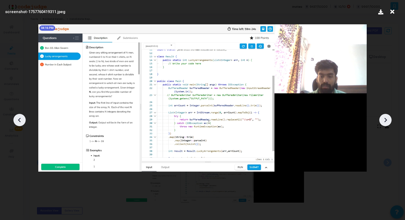
click at [385, 117] on icon at bounding box center [385, 120] width 8 height 8
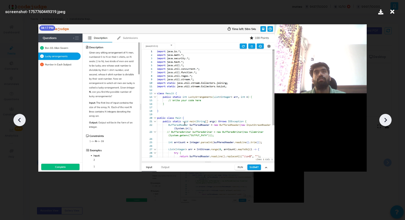
click at [385, 117] on icon at bounding box center [385, 120] width 8 height 8
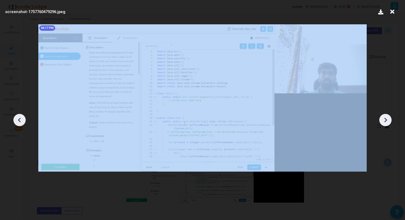
click at [385, 117] on icon at bounding box center [385, 120] width 8 height 8
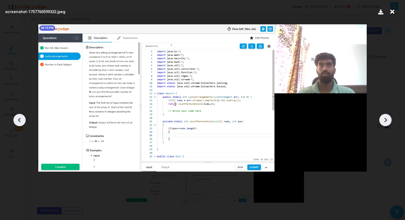
click at [385, 117] on icon at bounding box center [385, 120] width 8 height 8
click at [385, 118] on icon at bounding box center [385, 120] width 8 height 8
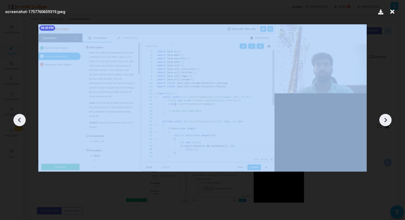
click at [385, 118] on icon at bounding box center [385, 120] width 8 height 8
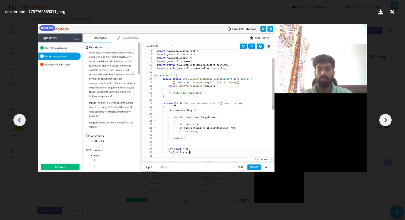
click at [385, 118] on icon at bounding box center [385, 120] width 8 height 8
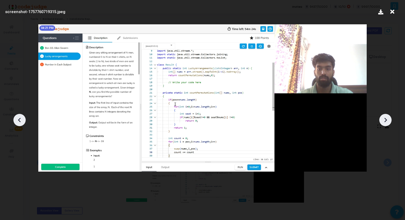
click at [385, 118] on icon at bounding box center [385, 120] width 3 height 5
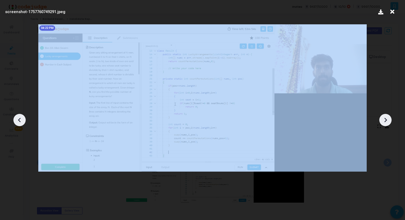
click at [385, 118] on icon at bounding box center [385, 120] width 3 height 5
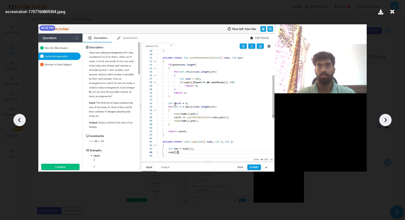
click at [385, 119] on icon at bounding box center [385, 120] width 3 height 5
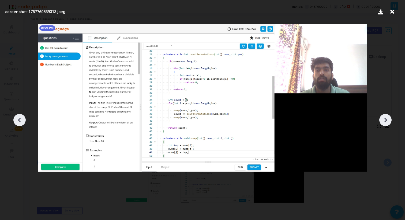
click at [385, 119] on icon at bounding box center [385, 120] width 3 height 5
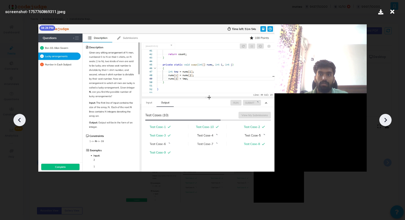
click at [385, 119] on icon at bounding box center [385, 120] width 3 height 5
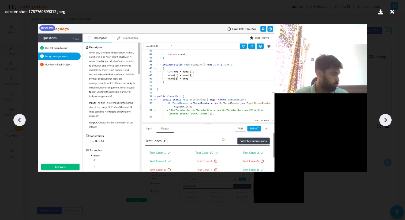
click at [385, 119] on icon at bounding box center [385, 120] width 3 height 5
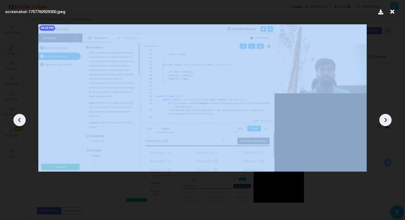
click at [385, 119] on icon at bounding box center [385, 120] width 3 height 5
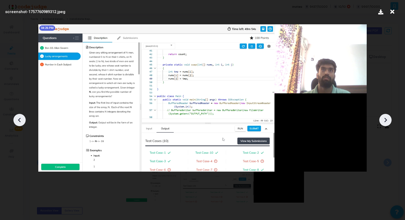
click at [385, 119] on icon at bounding box center [385, 120] width 3 height 5
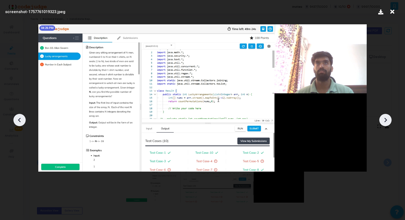
click at [385, 119] on icon at bounding box center [385, 120] width 8 height 8
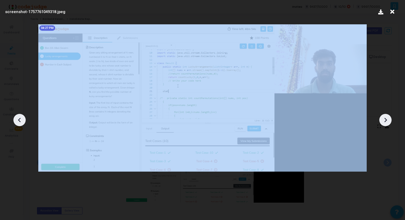
click at [385, 119] on icon at bounding box center [385, 120] width 8 height 8
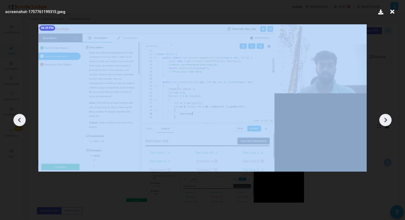
click at [385, 120] on icon at bounding box center [385, 120] width 8 height 8
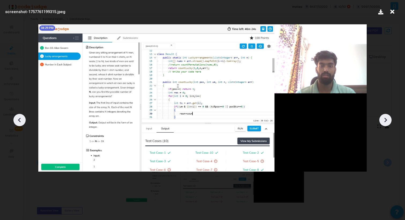
click at [385, 120] on icon at bounding box center [385, 120] width 8 height 8
click at [384, 120] on icon at bounding box center [385, 120] width 8 height 8
click at [392, 11] on icon at bounding box center [392, 12] width 8 height 10
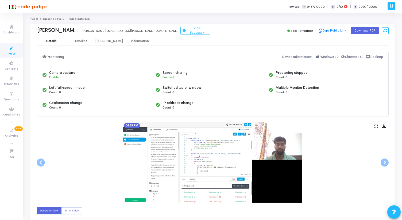
click at [52, 43] on div "Details" at bounding box center [51, 41] width 10 height 4
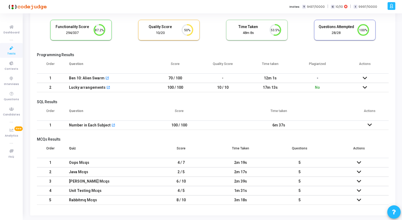
scroll to position [47, 0]
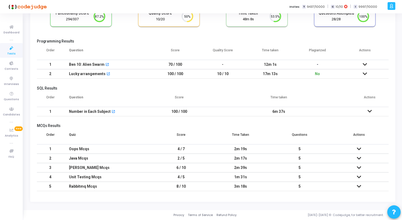
click at [359, 149] on icon at bounding box center [359, 149] width 4 height 4
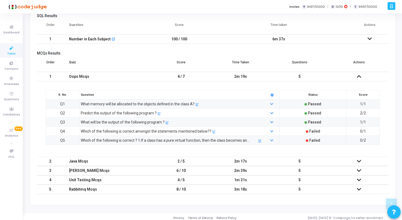
scroll to position [123, 0]
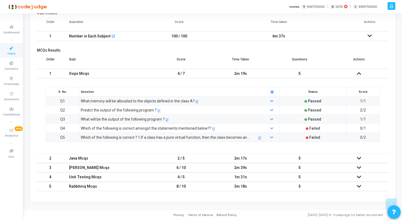
click at [360, 160] on icon at bounding box center [359, 159] width 4 height 4
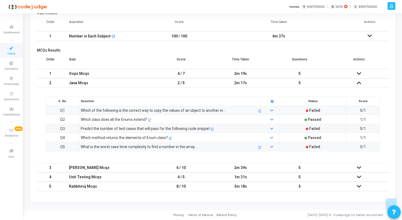
click at [360, 169] on icon at bounding box center [359, 168] width 4 height 4
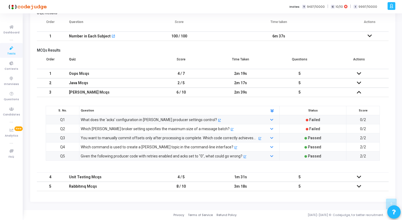
click at [361, 187] on icon at bounding box center [359, 187] width 4 height 4
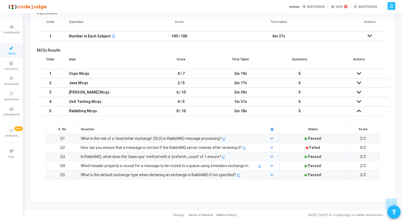
click at [360, 111] on icon at bounding box center [359, 111] width 4 height 4
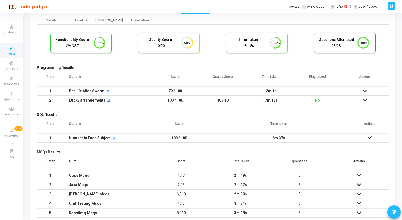
scroll to position [0, 0]
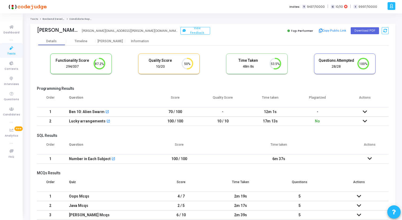
click at [368, 110] on td at bounding box center [365, 111] width 47 height 9
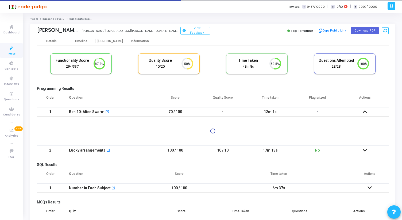
click at [367, 113] on icon at bounding box center [365, 112] width 4 height 4
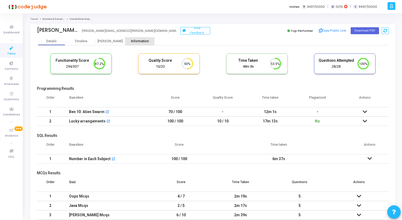
click at [131, 39] on div "Information" at bounding box center [139, 41] width 29 height 4
